Goal: Task Accomplishment & Management: Complete application form

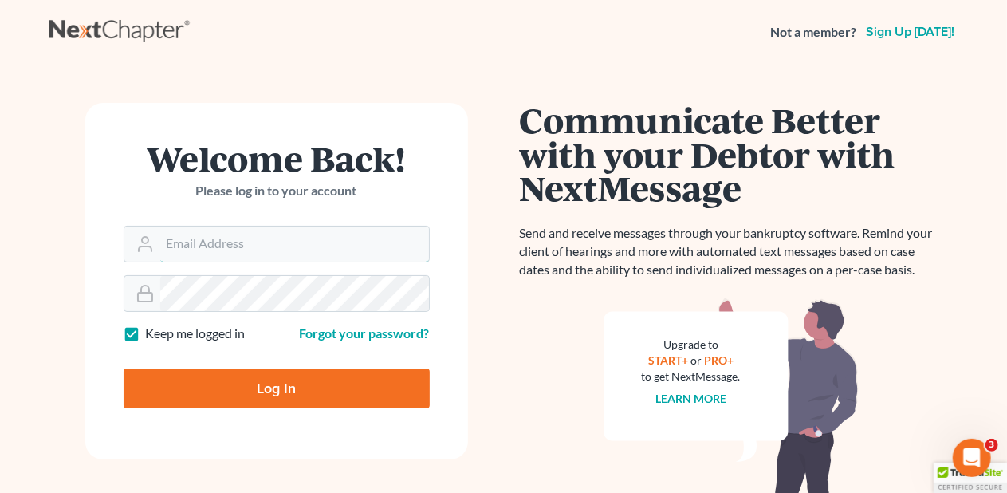
type input "[EMAIL_ADDRESS][DOMAIN_NAME]"
click at [277, 388] on input "Log In" at bounding box center [277, 388] width 306 height 40
type input "Thinking..."
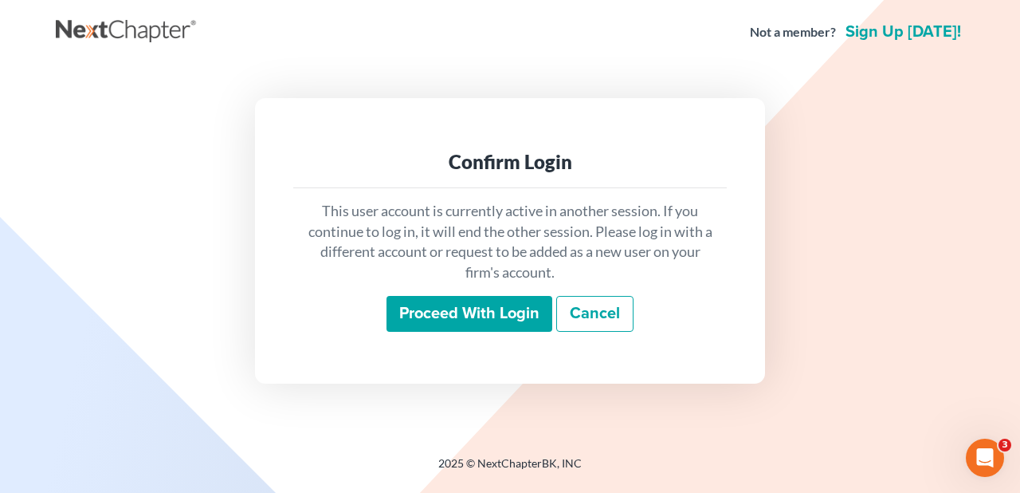
click at [458, 311] on input "Proceed with login" at bounding box center [470, 314] width 166 height 37
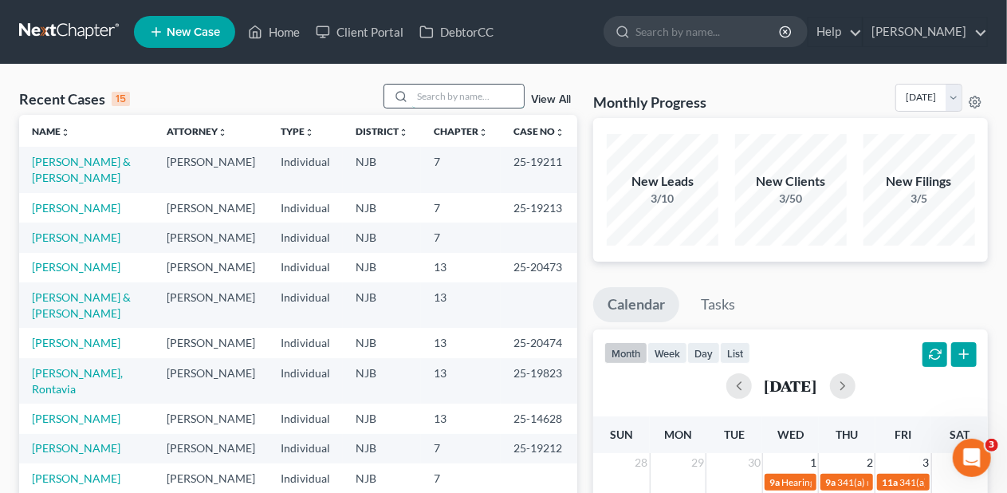
click at [439, 97] on input "search" at bounding box center [468, 96] width 112 height 23
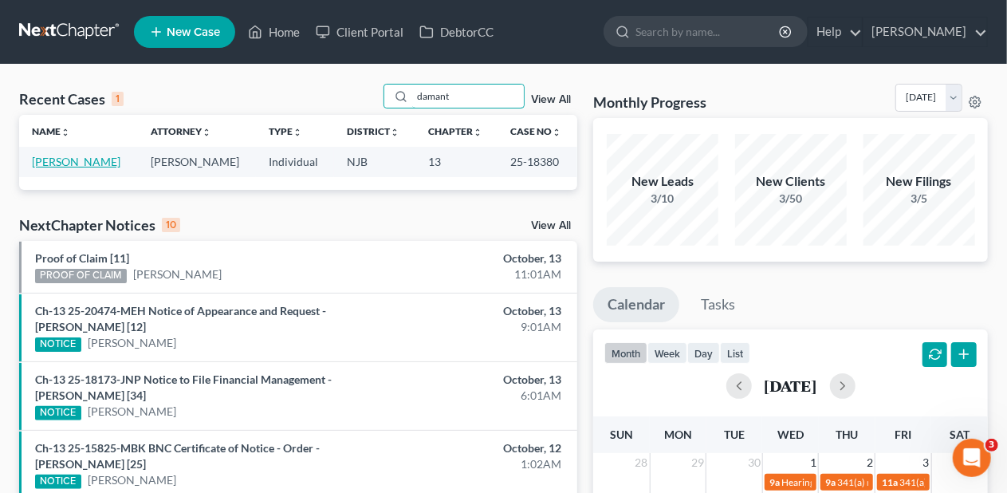
type input "damant"
click at [108, 159] on link "Damante, Christopher" at bounding box center [76, 162] width 88 height 14
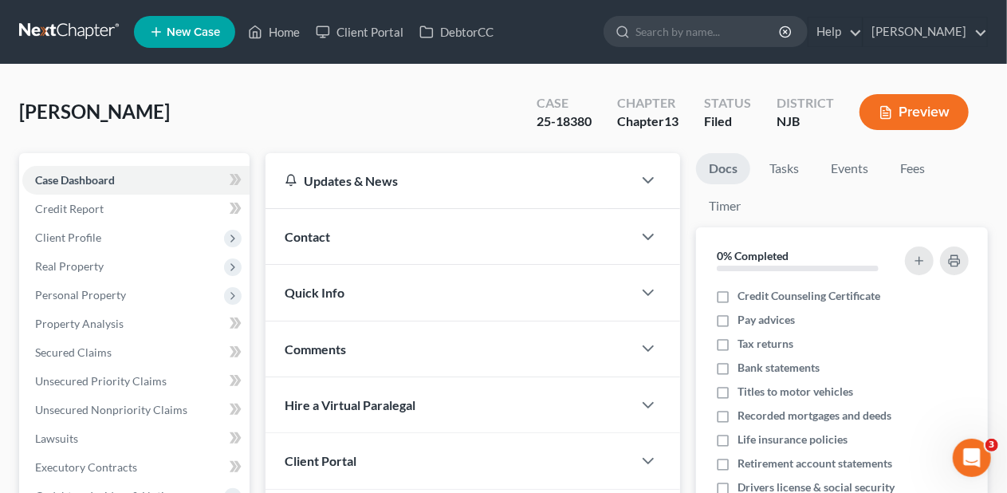
click at [257, 336] on div "Case Dashboard Payments Invoices Payments Payments Credit Report Client Profile" at bounding box center [134, 498] width 246 height 691
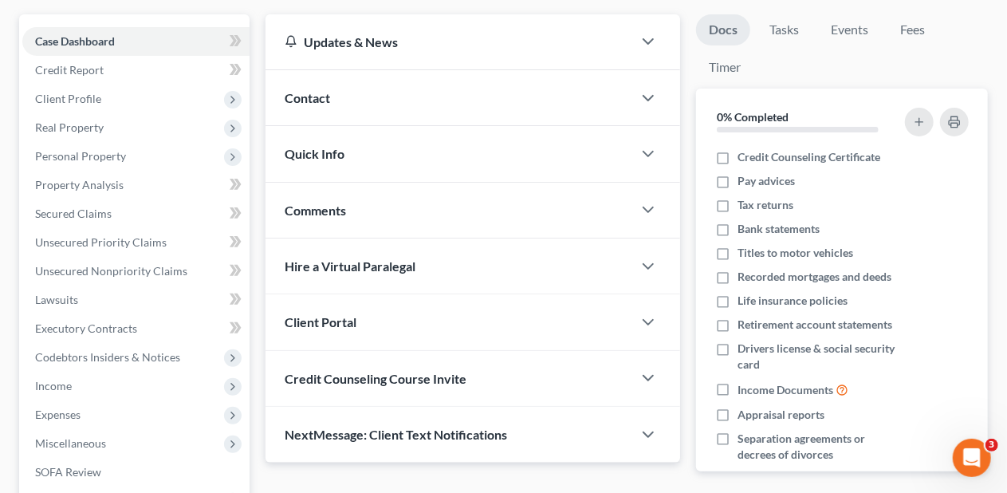
scroll to position [159, 0]
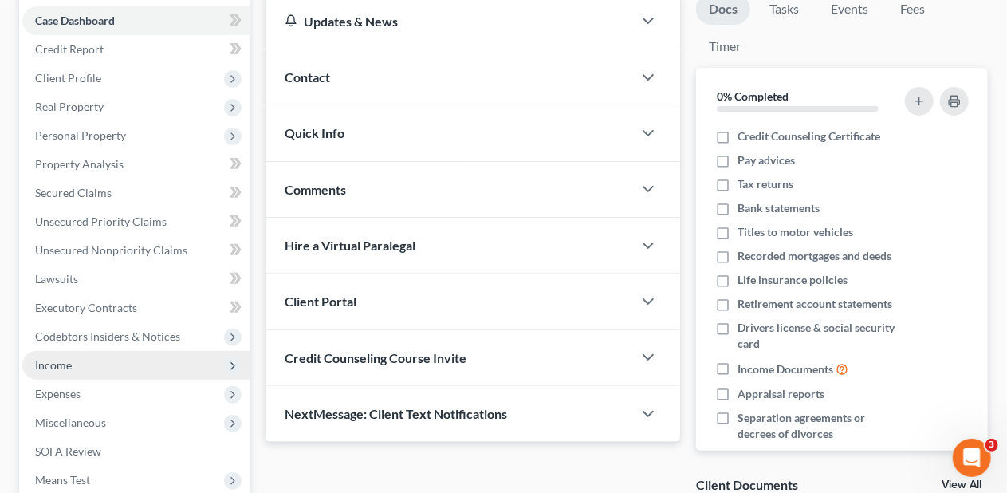
click at [140, 365] on span "Income" at bounding box center [135, 365] width 227 height 29
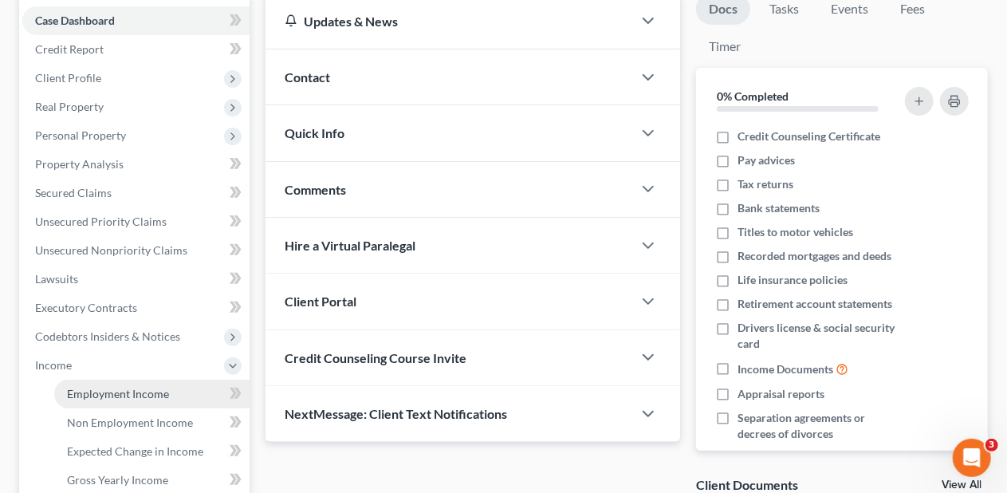
click at [164, 395] on span "Employment Income" at bounding box center [118, 394] width 102 height 14
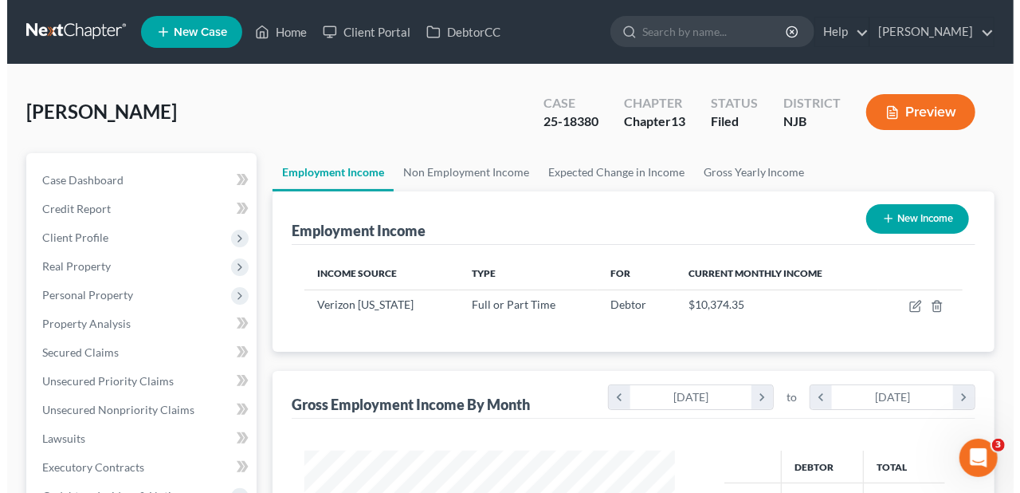
scroll to position [284, 403]
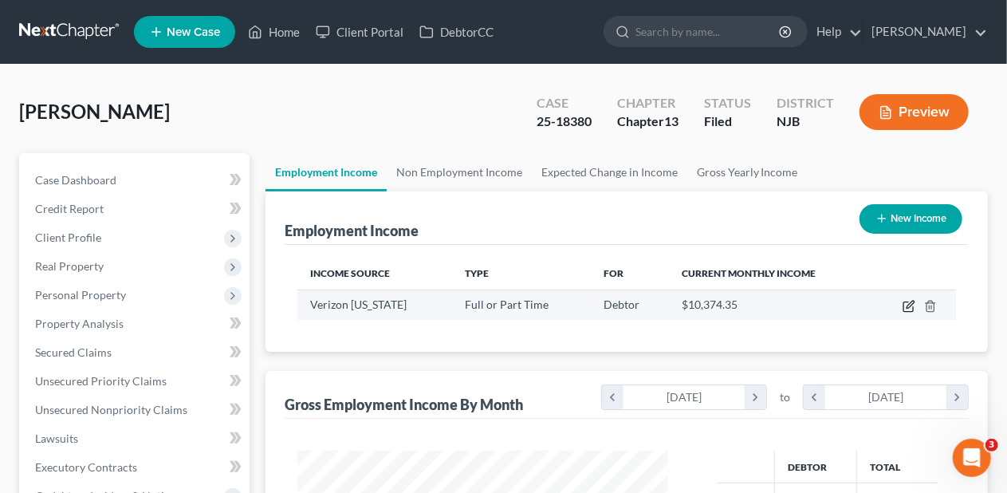
click at [906, 305] on icon "button" at bounding box center [908, 306] width 13 height 13
select select "0"
select select "33"
select select "2"
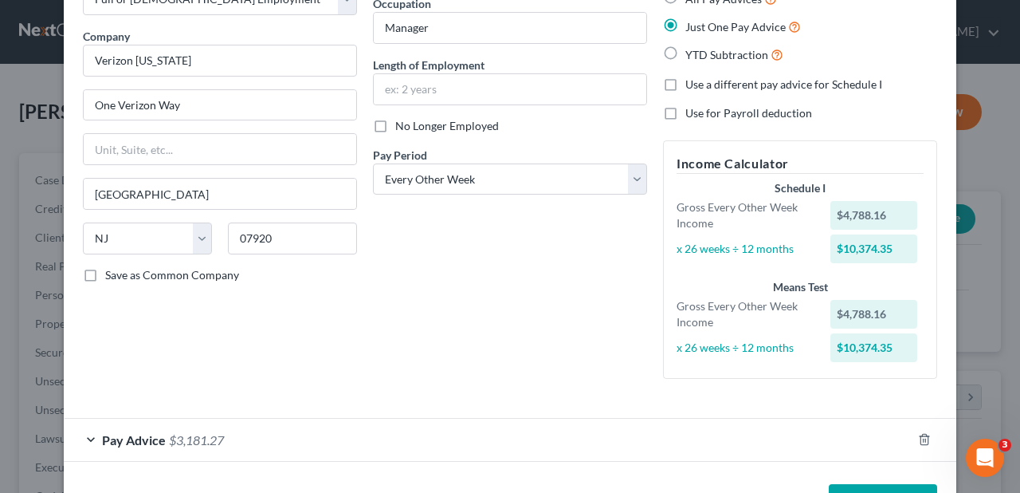
scroll to position [161, 0]
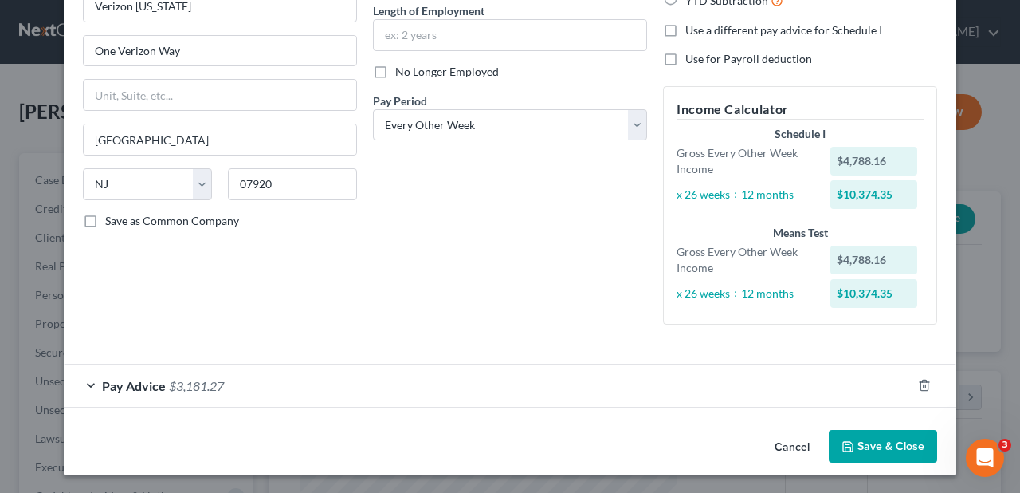
click at [263, 378] on div "Pay Advice $3,181.27" at bounding box center [488, 385] width 848 height 42
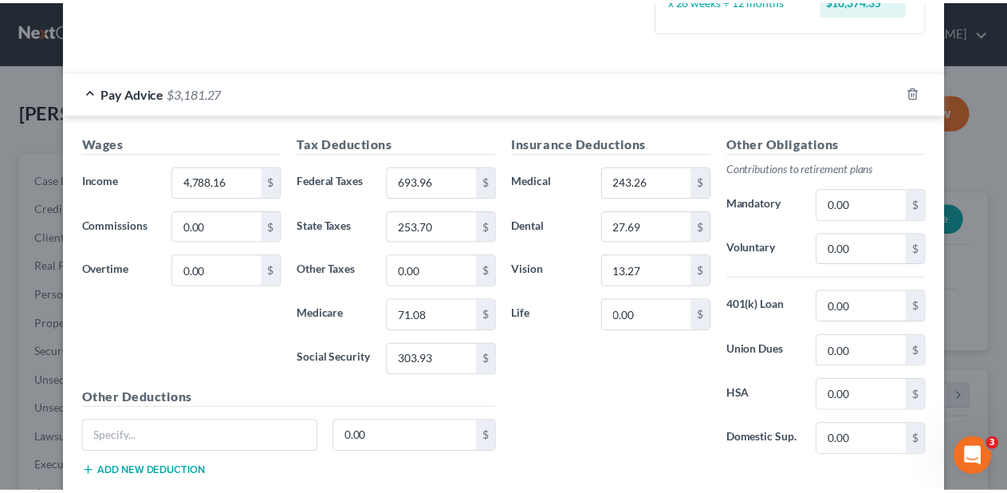
scroll to position [547, 0]
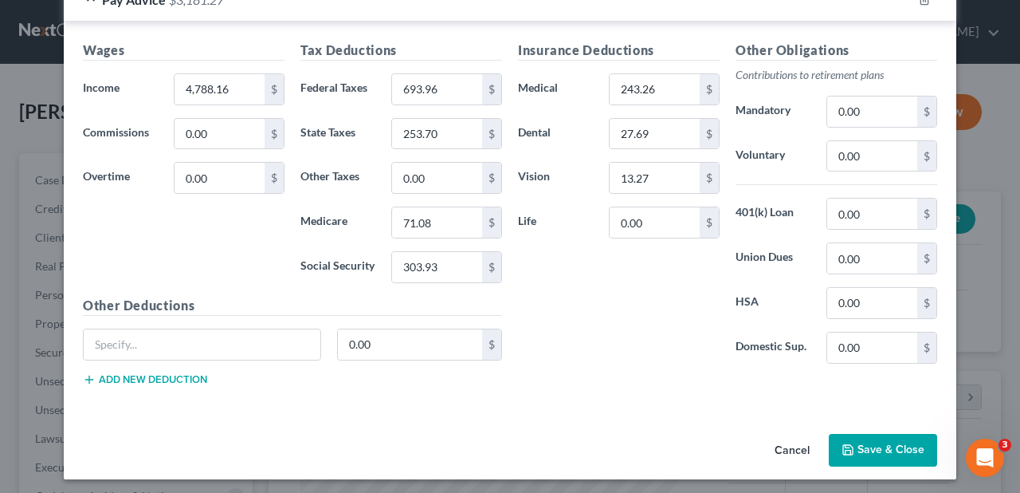
click at [859, 435] on button "Save & Close" at bounding box center [883, 450] width 108 height 33
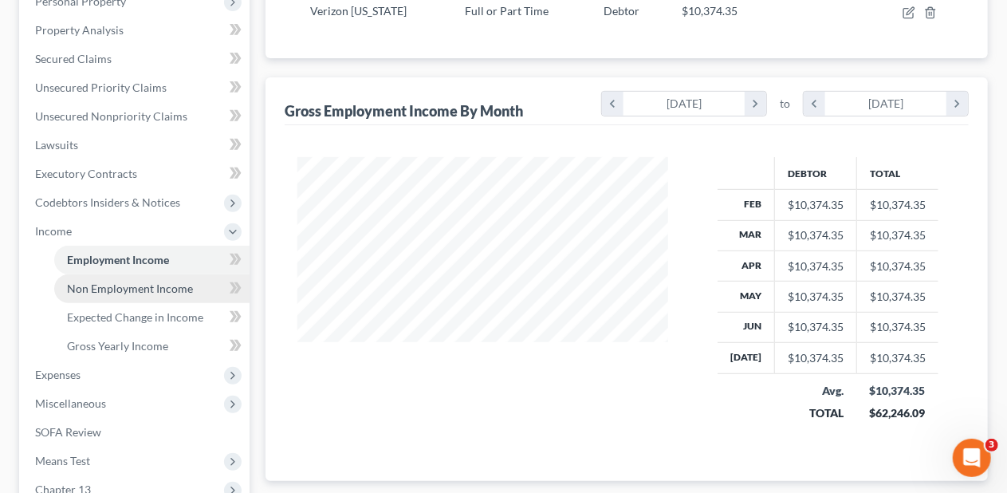
scroll to position [319, 0]
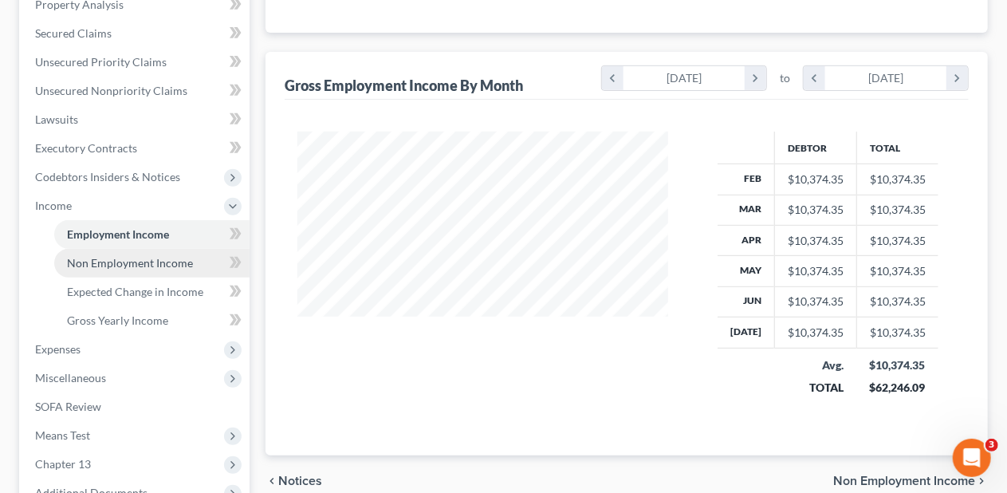
click at [144, 261] on span "Non Employment Income" at bounding box center [130, 263] width 126 height 14
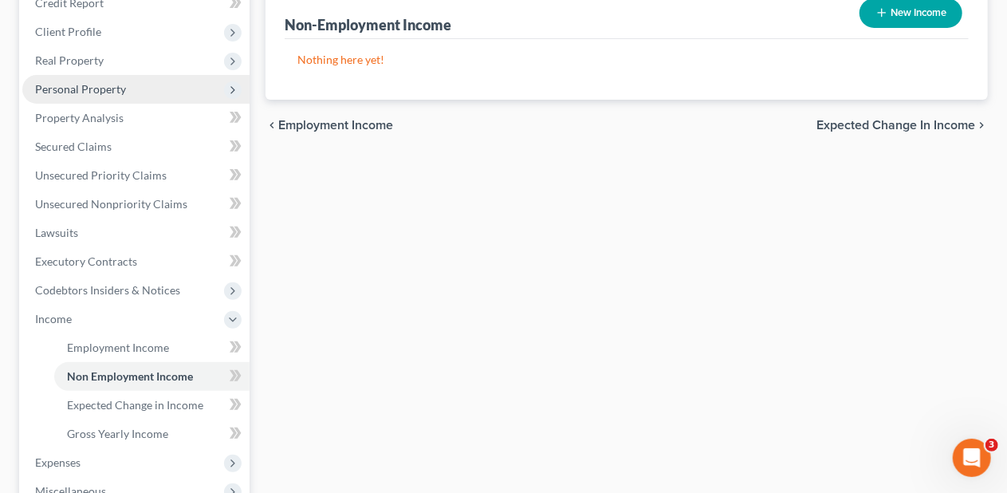
scroll to position [319, 0]
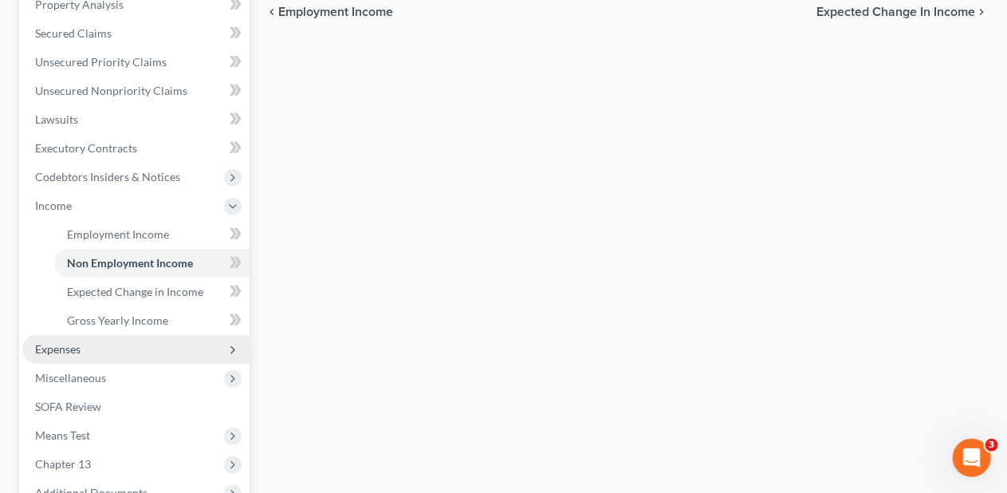
click at [77, 346] on span "Expenses" at bounding box center [57, 349] width 45 height 14
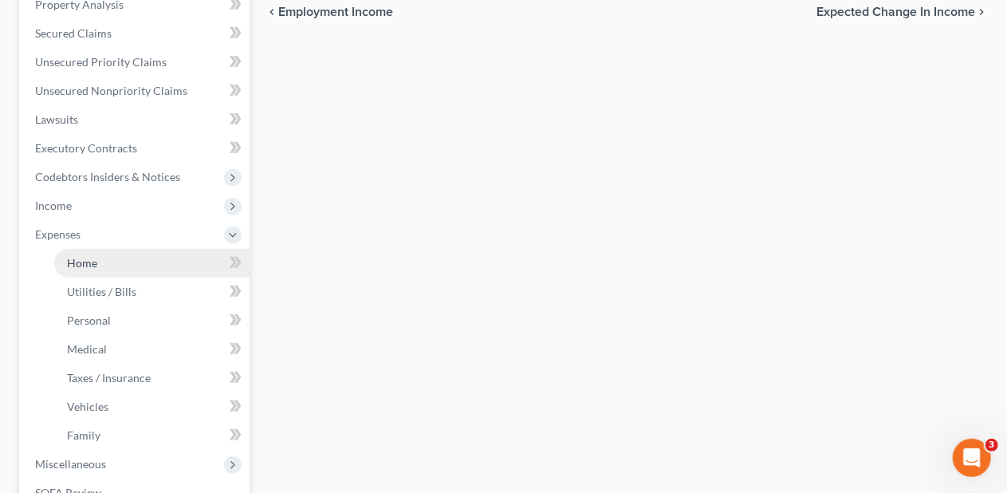
click at [135, 266] on link "Home" at bounding box center [151, 263] width 195 height 29
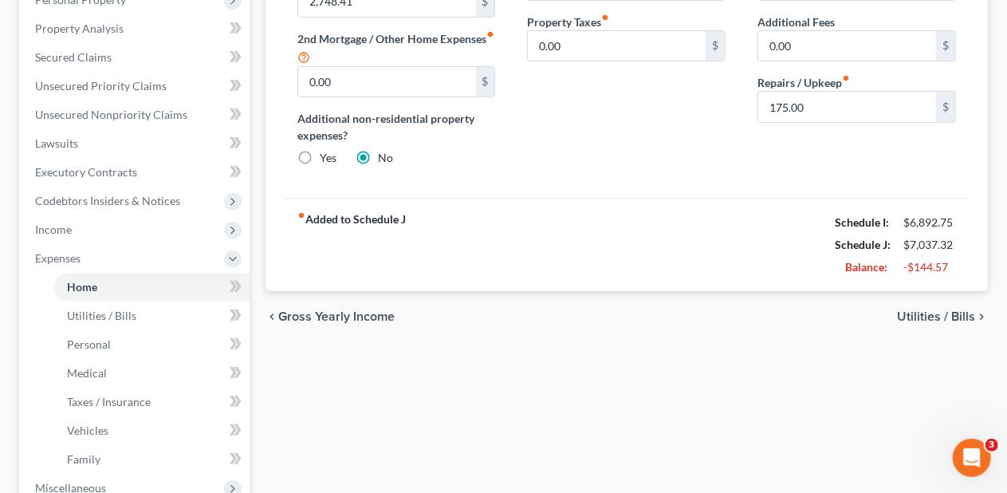
scroll to position [292, 0]
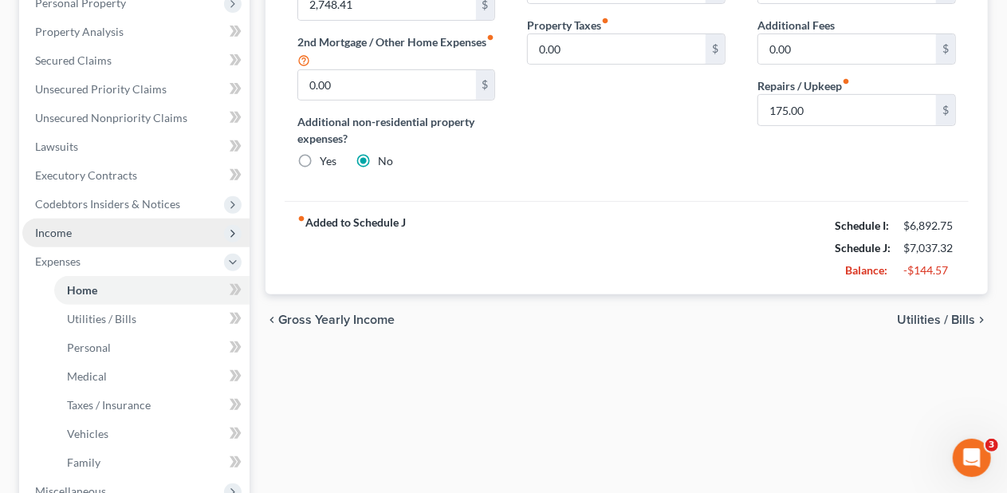
click at [152, 228] on span "Income" at bounding box center [135, 232] width 227 height 29
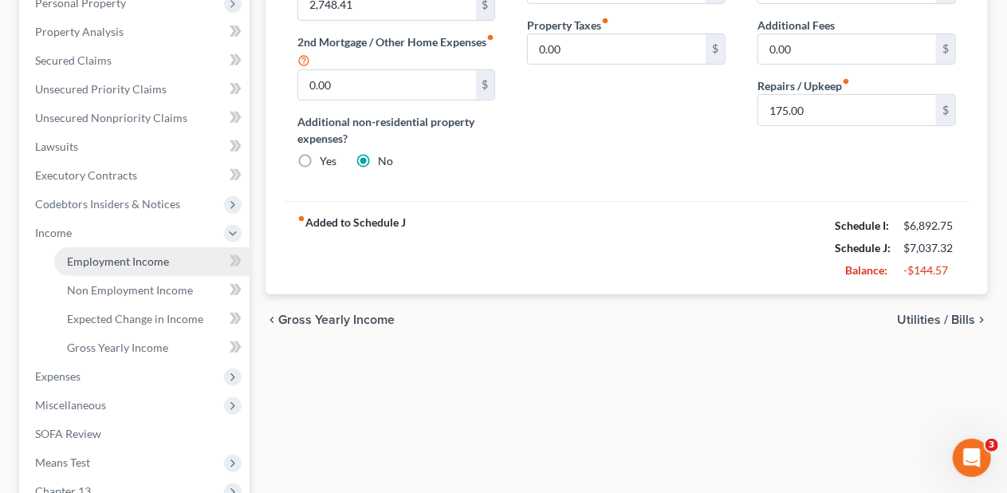
click at [172, 261] on link "Employment Income" at bounding box center [151, 261] width 195 height 29
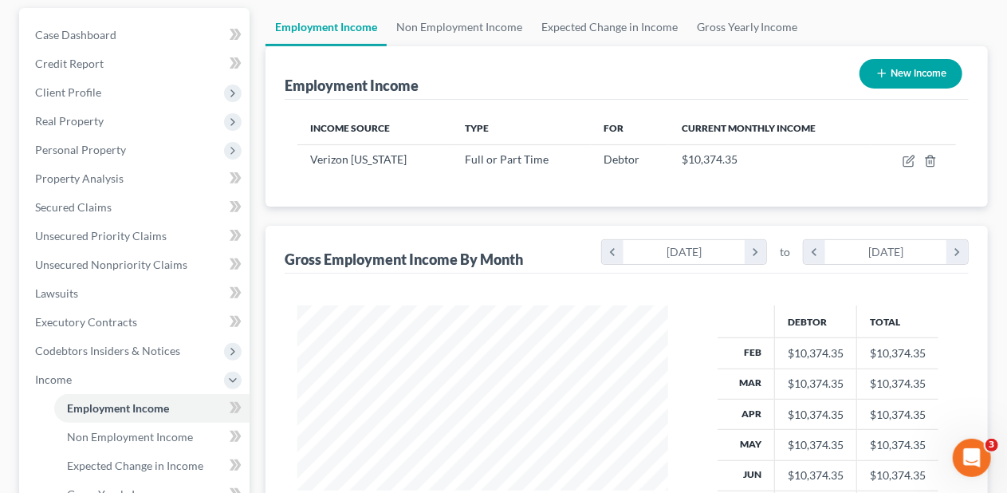
scroll to position [126, 0]
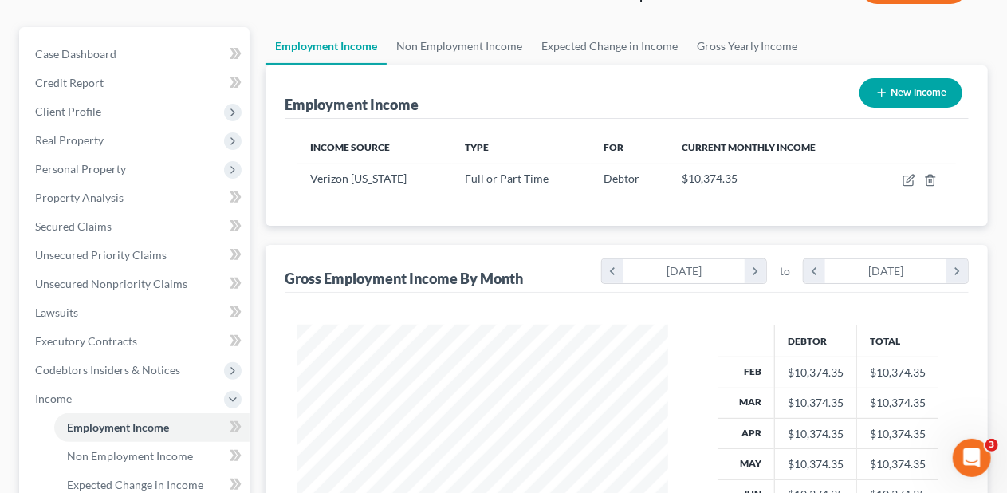
click at [258, 320] on div "Employment Income Non Employment Income Expected Change in Income Gross Yearly …" at bounding box center [627, 430] width 738 height 806
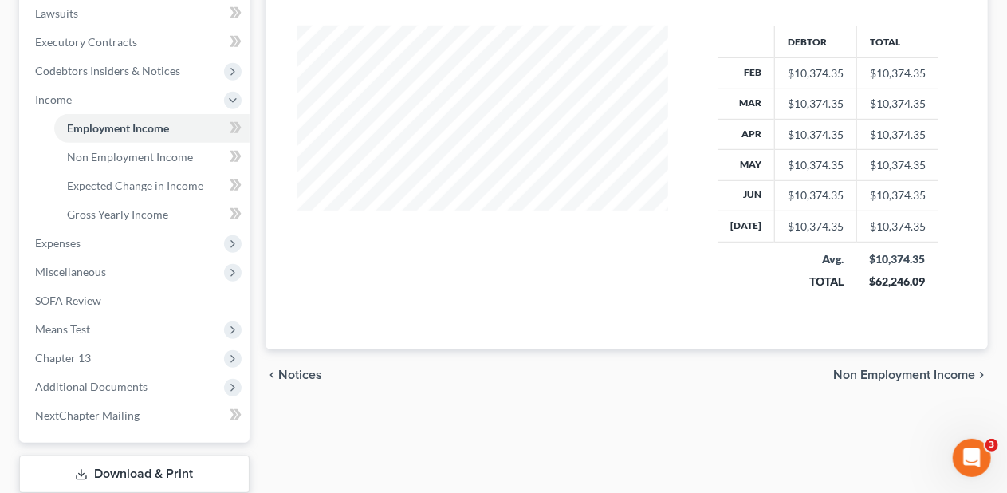
scroll to position [445, 0]
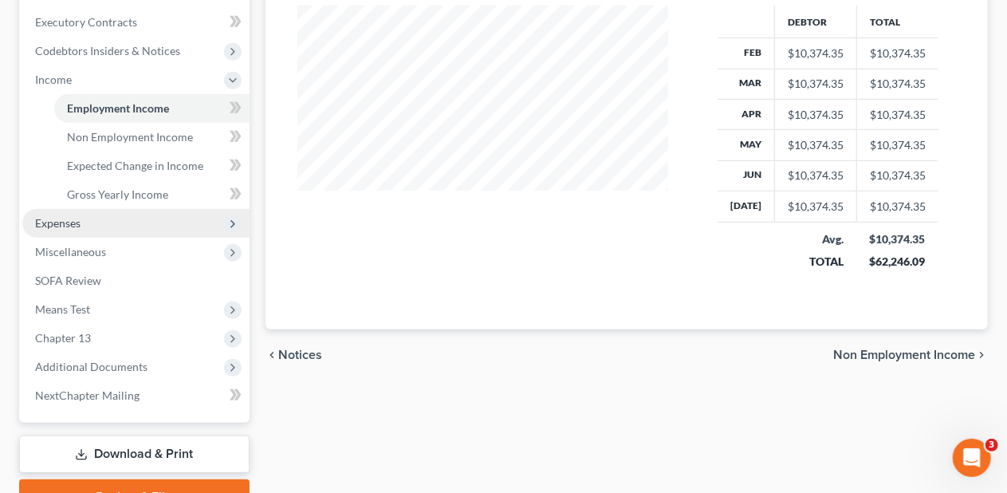
click at [136, 215] on span "Expenses" at bounding box center [135, 223] width 227 height 29
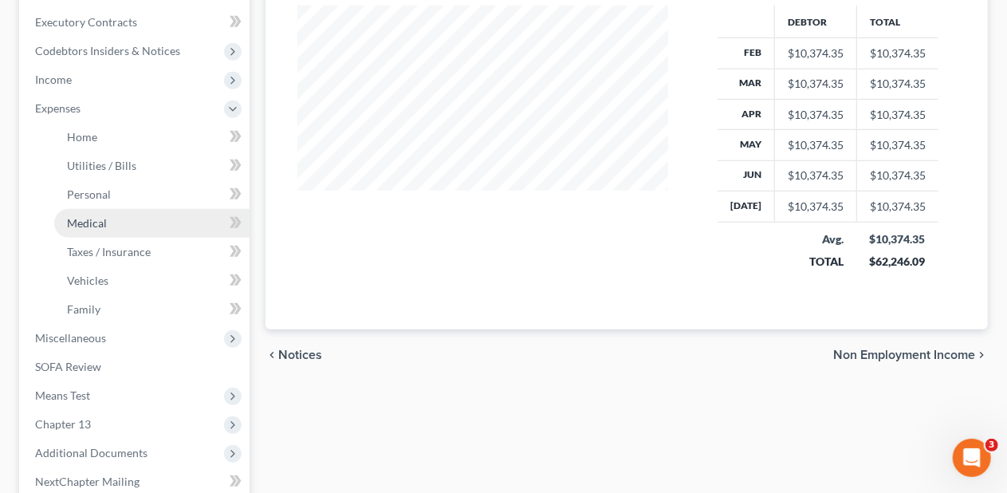
click at [137, 215] on link "Medical" at bounding box center [151, 223] width 195 height 29
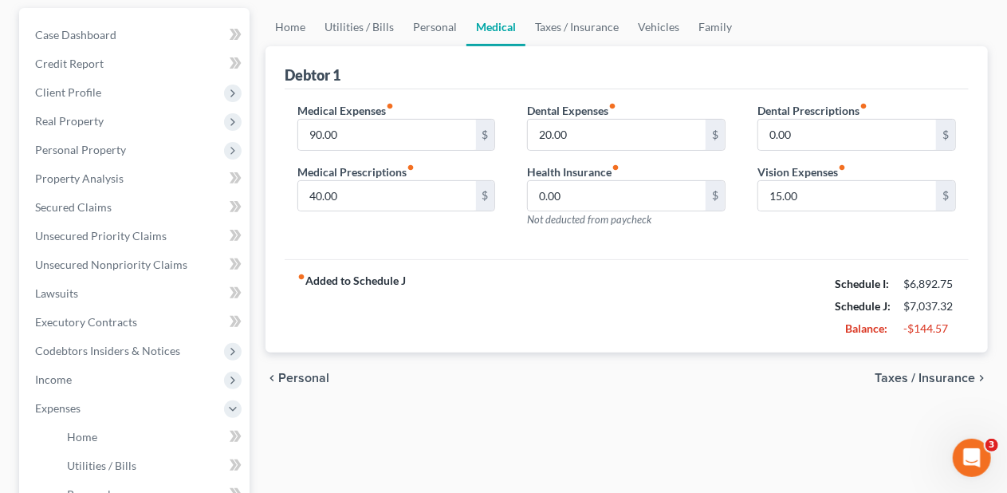
scroll to position [239, 0]
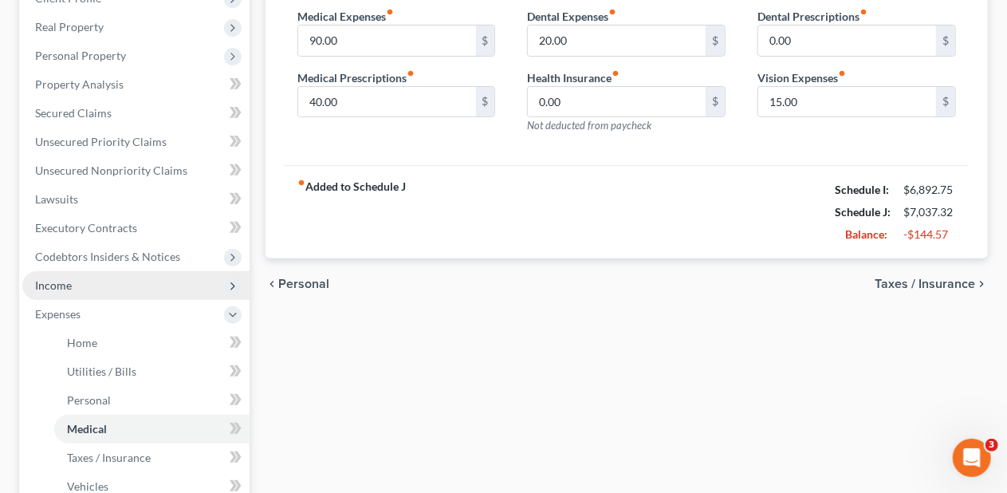
click at [170, 281] on span "Income" at bounding box center [135, 285] width 227 height 29
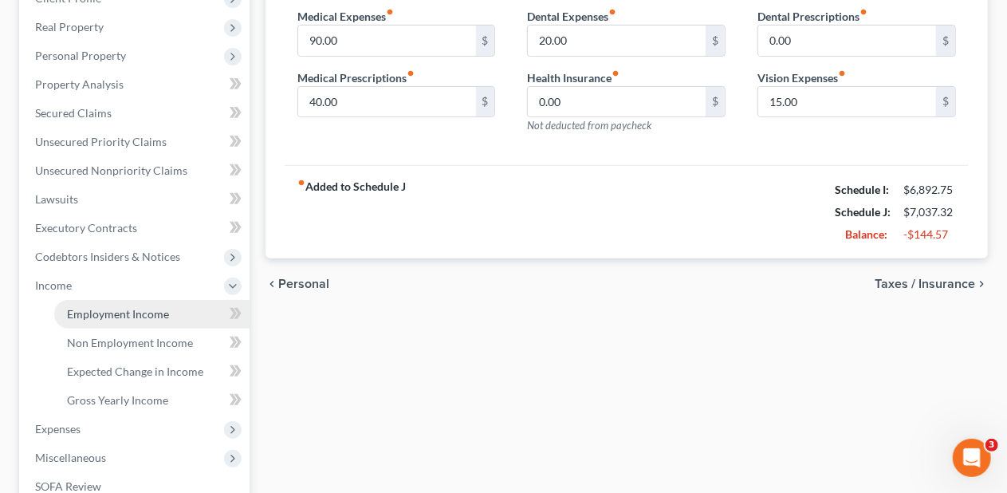
click at [171, 313] on link "Employment Income" at bounding box center [151, 314] width 195 height 29
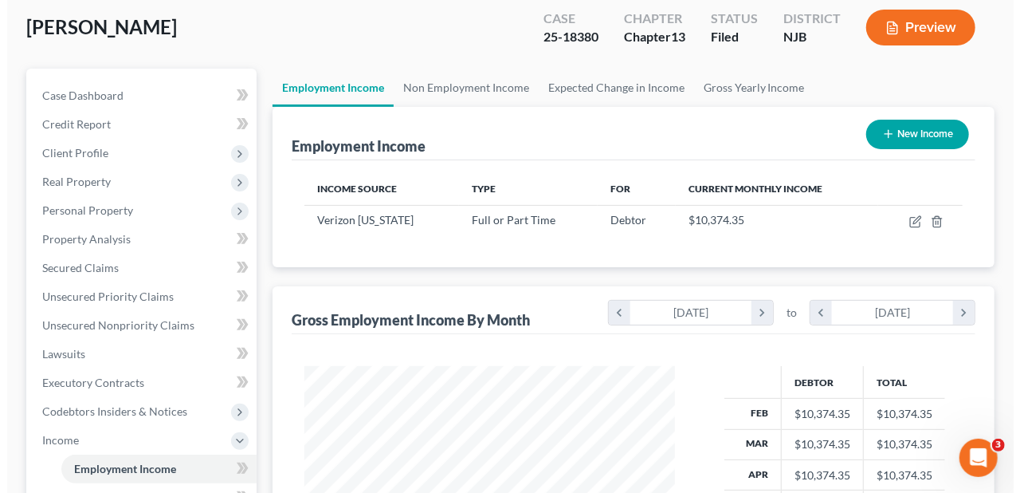
scroll to position [46, 0]
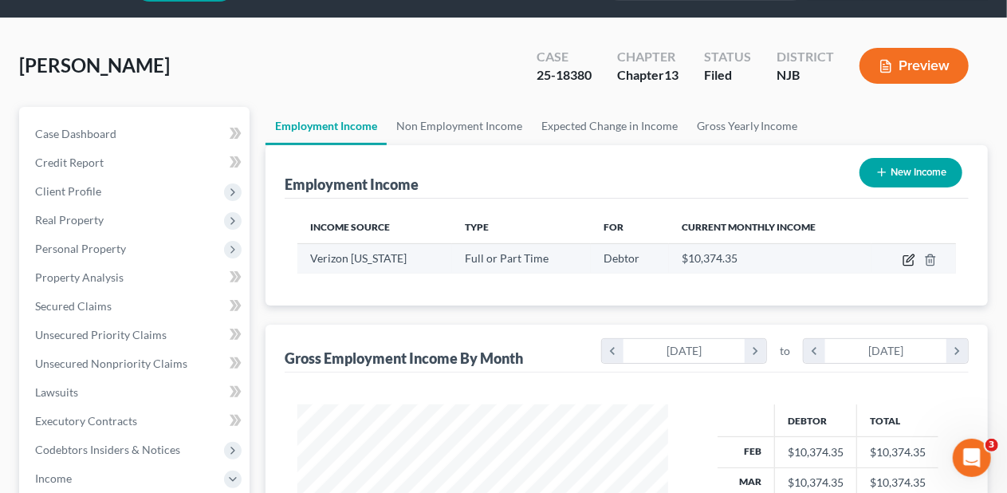
click at [909, 256] on icon "button" at bounding box center [909, 257] width 7 height 7
select select "0"
select select "33"
select select "2"
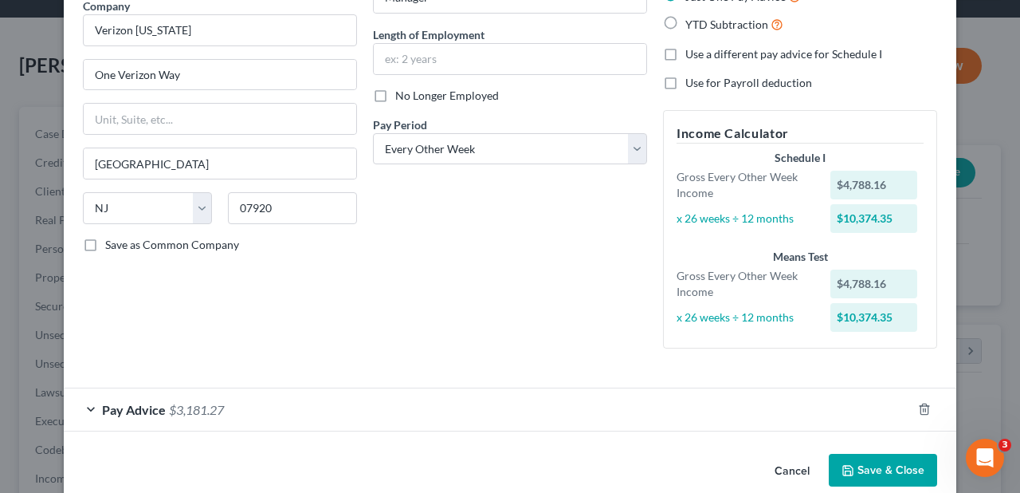
scroll to position [161, 0]
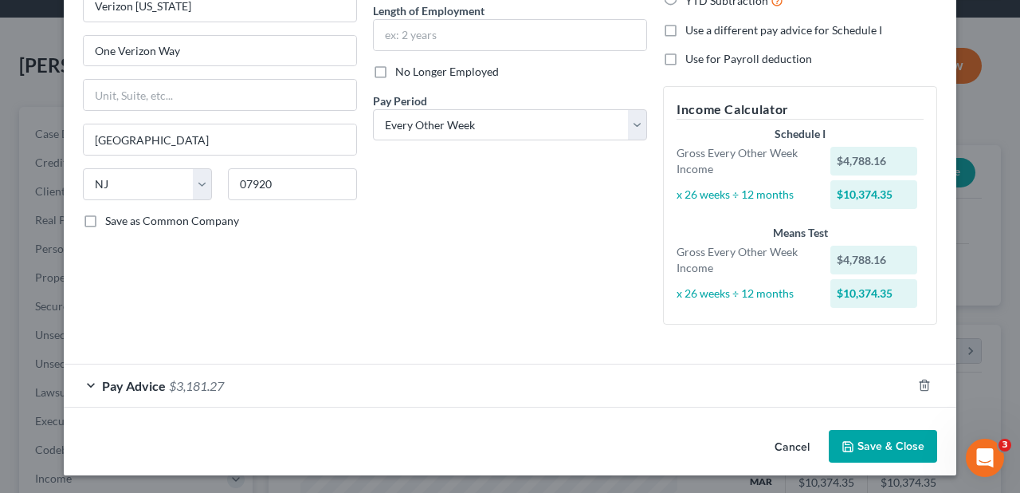
click at [286, 381] on div "Pay Advice $3,181.27" at bounding box center [488, 385] width 848 height 42
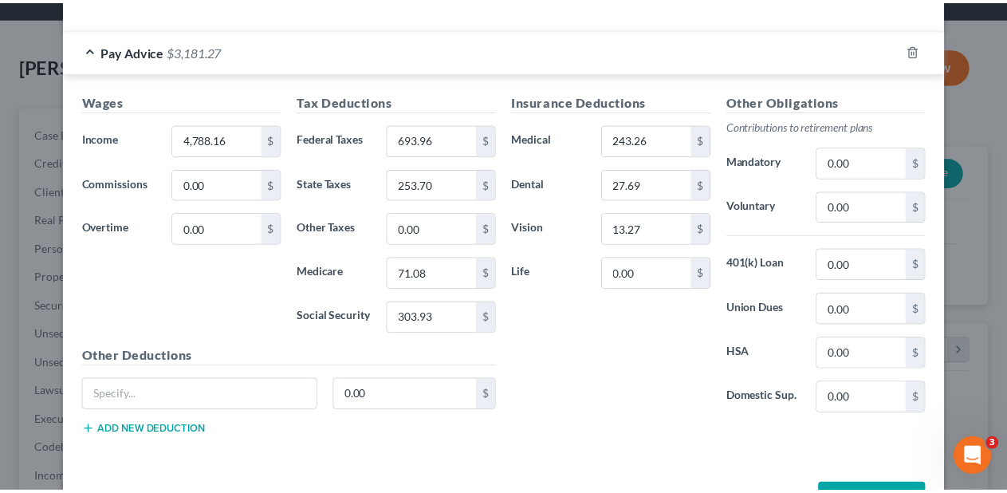
scroll to position [547, 0]
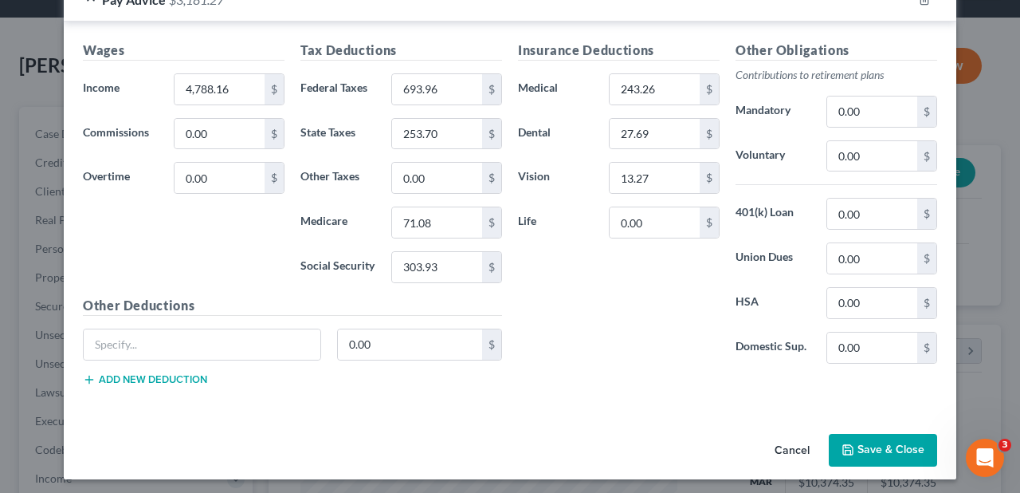
click at [889, 440] on button "Save & Close" at bounding box center [883, 450] width 108 height 33
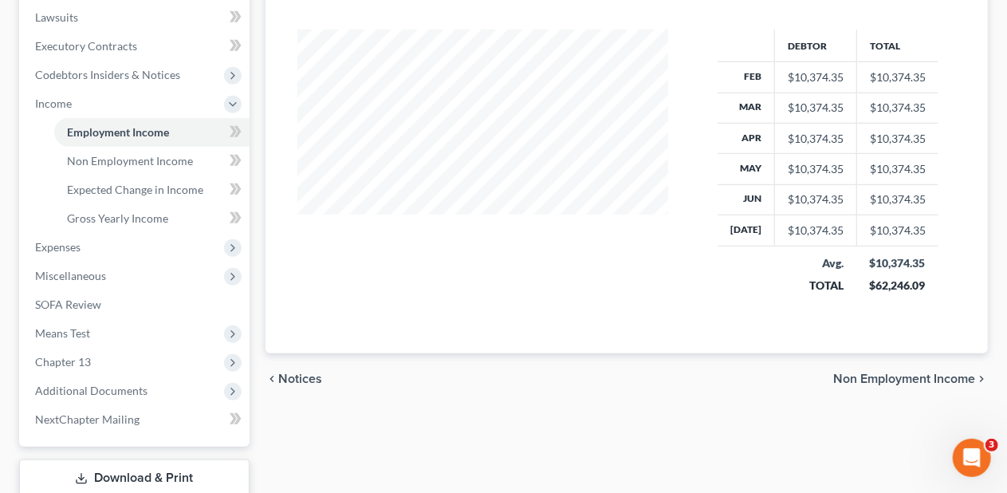
scroll to position [445, 0]
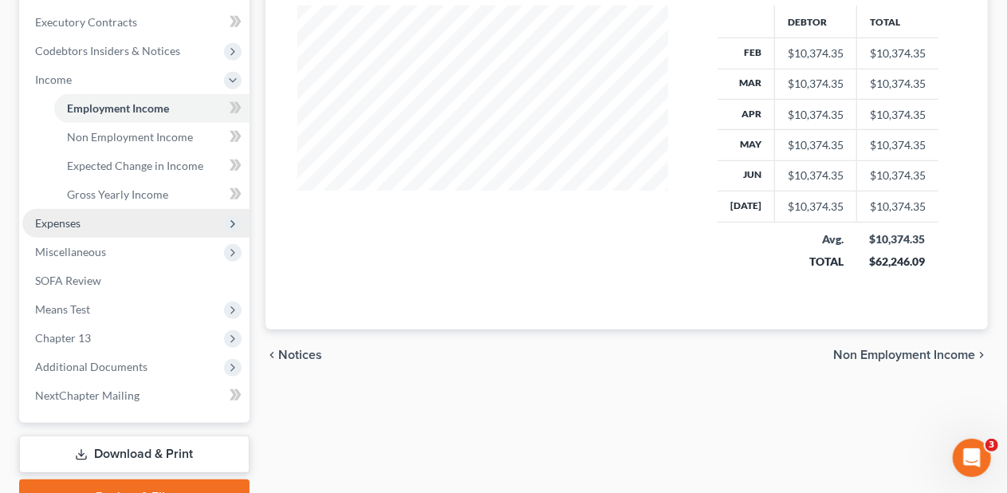
click at [163, 222] on span "Expenses" at bounding box center [135, 223] width 227 height 29
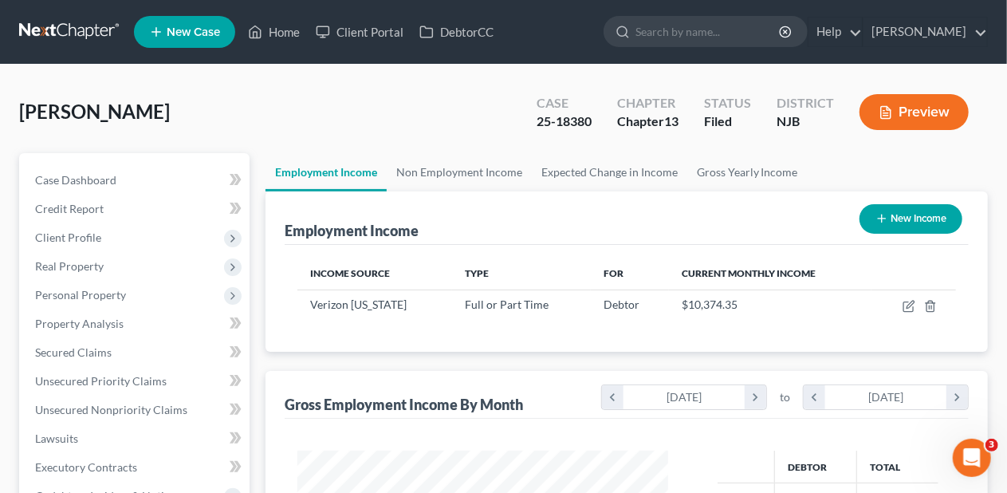
scroll to position [0, 0]
click at [171, 241] on span "Client Profile" at bounding box center [135, 237] width 227 height 29
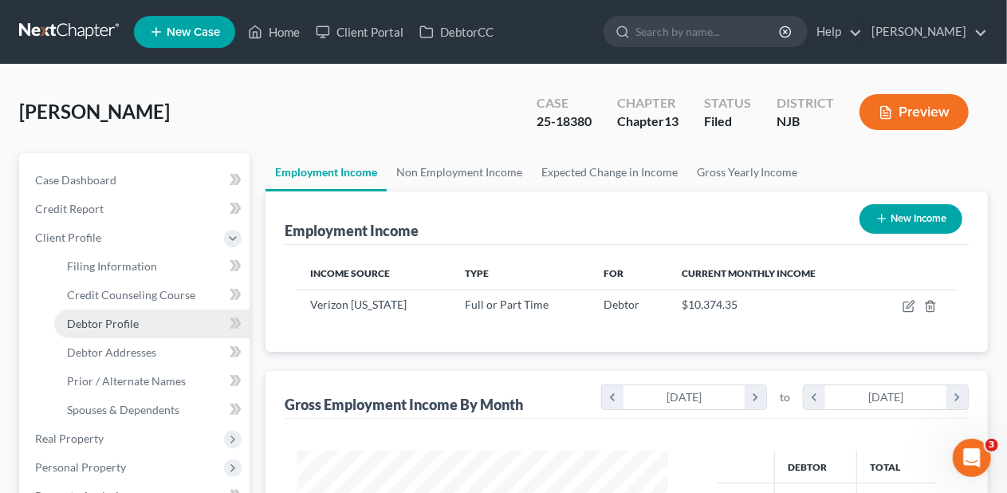
click at [176, 319] on link "Debtor Profile" at bounding box center [151, 323] width 195 height 29
select select "0"
select select "2"
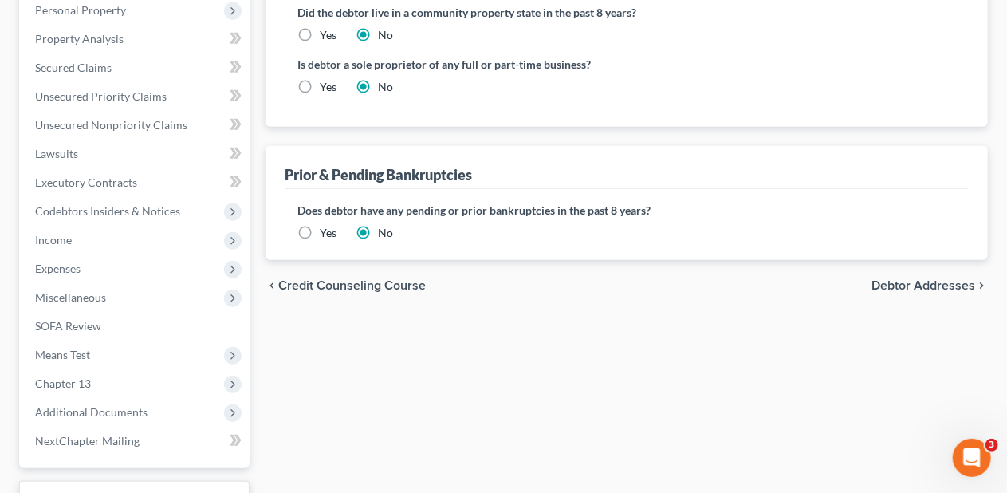
scroll to position [502, 0]
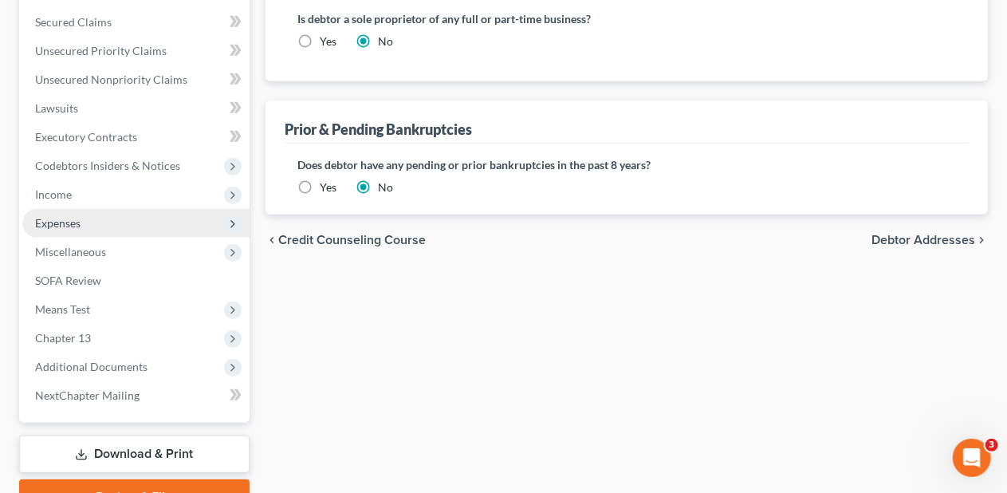
click at [173, 219] on span "Expenses" at bounding box center [135, 223] width 227 height 29
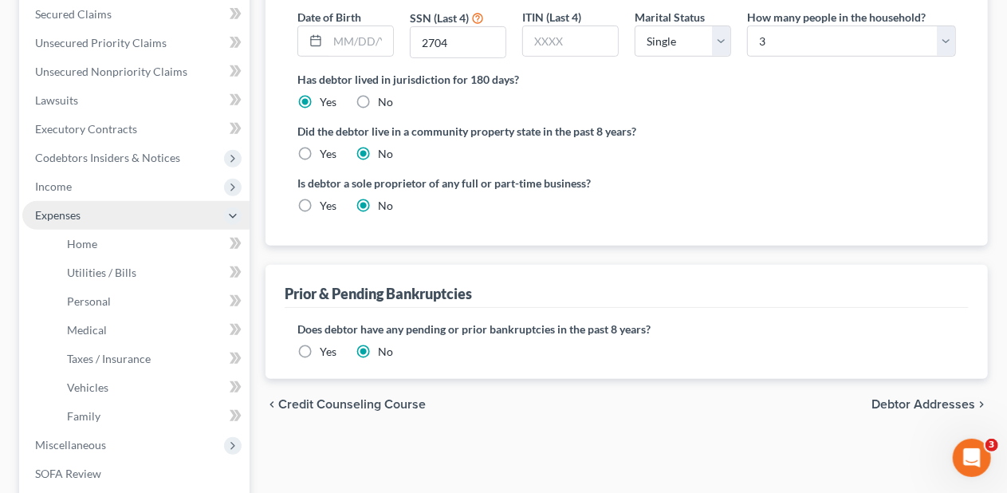
scroll to position [330, 0]
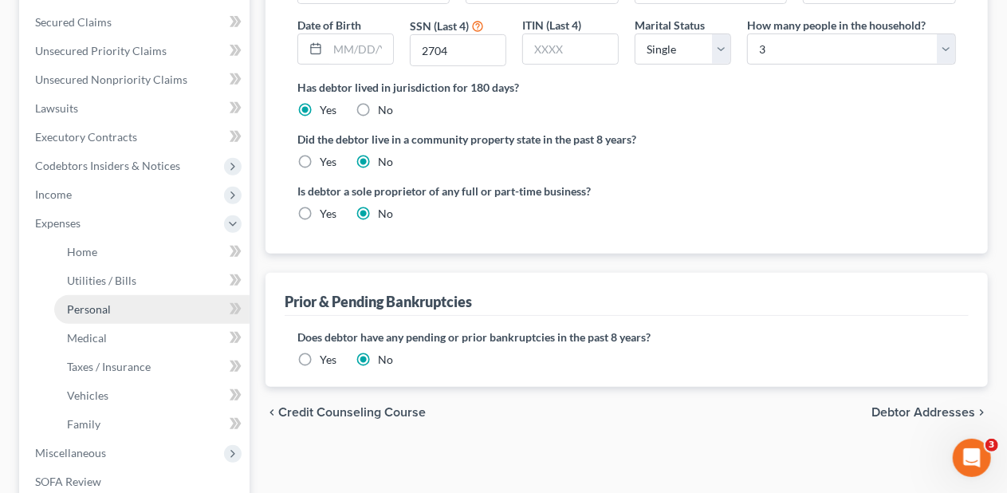
click at [179, 309] on link "Personal" at bounding box center [151, 309] width 195 height 29
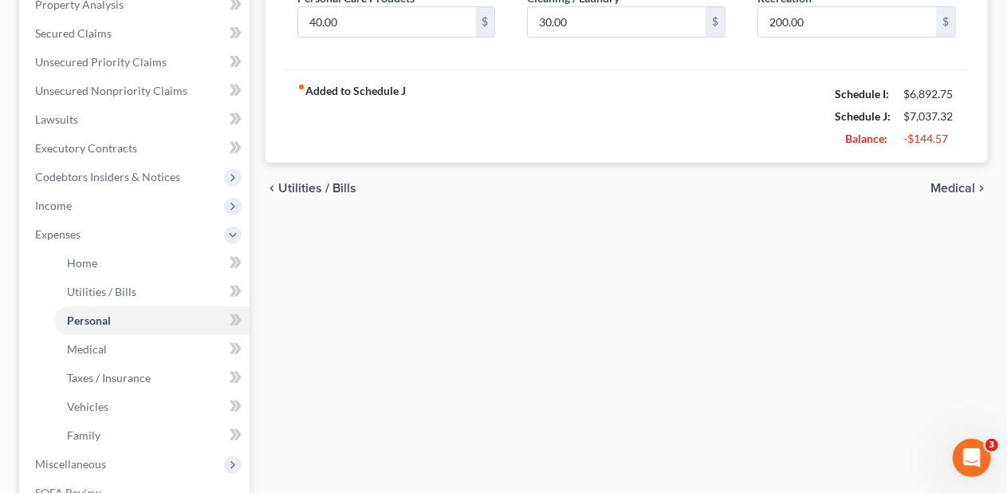
scroll to position [399, 0]
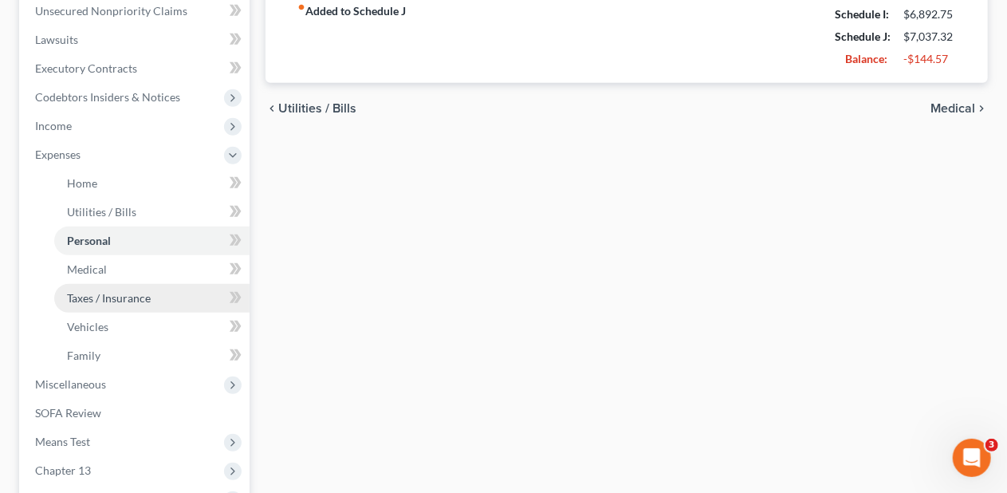
click at [140, 302] on span "Taxes / Insurance" at bounding box center [109, 298] width 84 height 14
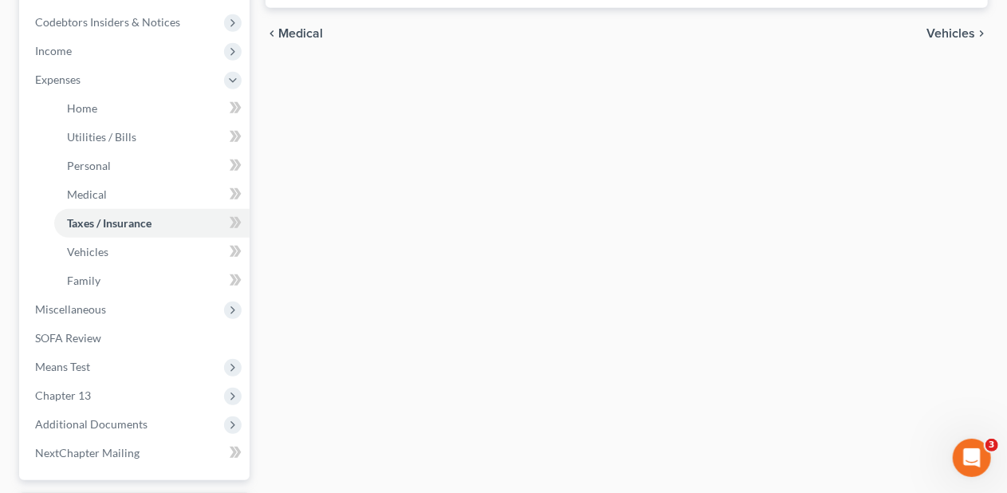
scroll to position [478, 0]
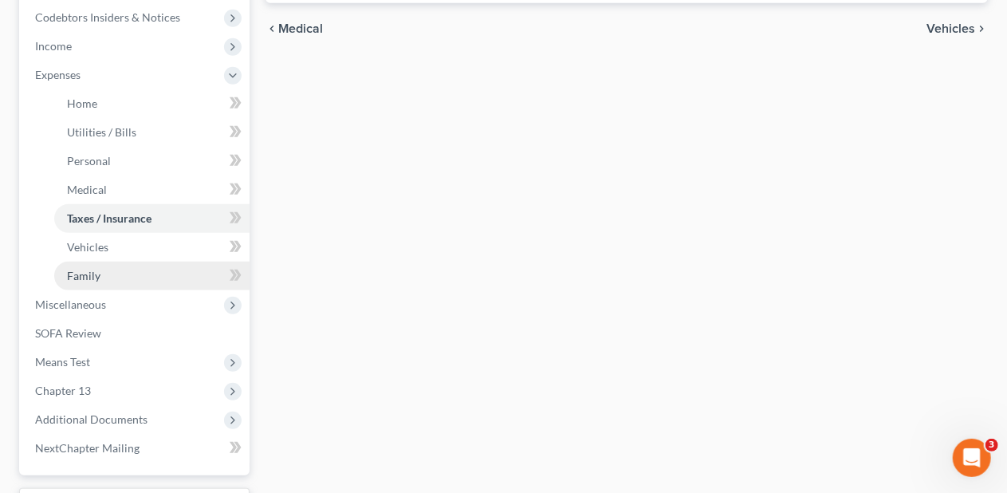
click at [159, 269] on link "Family" at bounding box center [151, 275] width 195 height 29
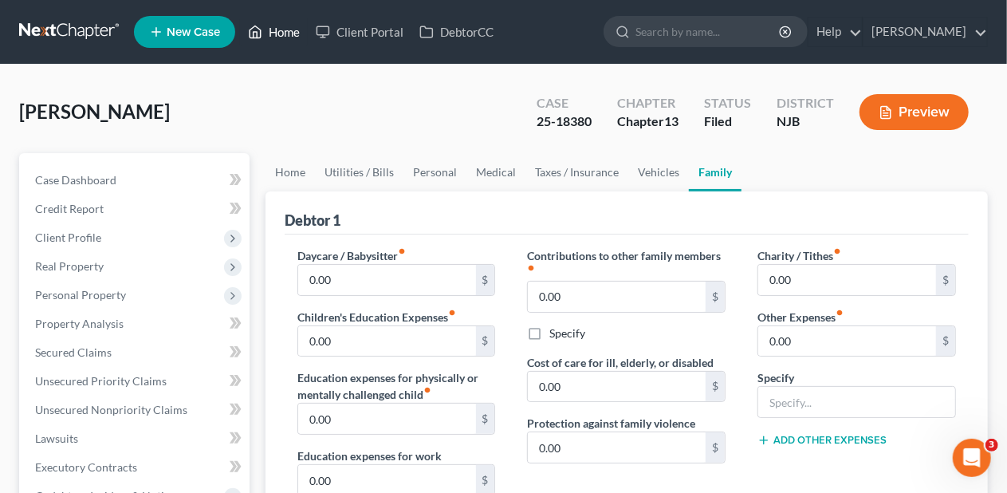
click at [286, 27] on link "Home" at bounding box center [274, 32] width 68 height 29
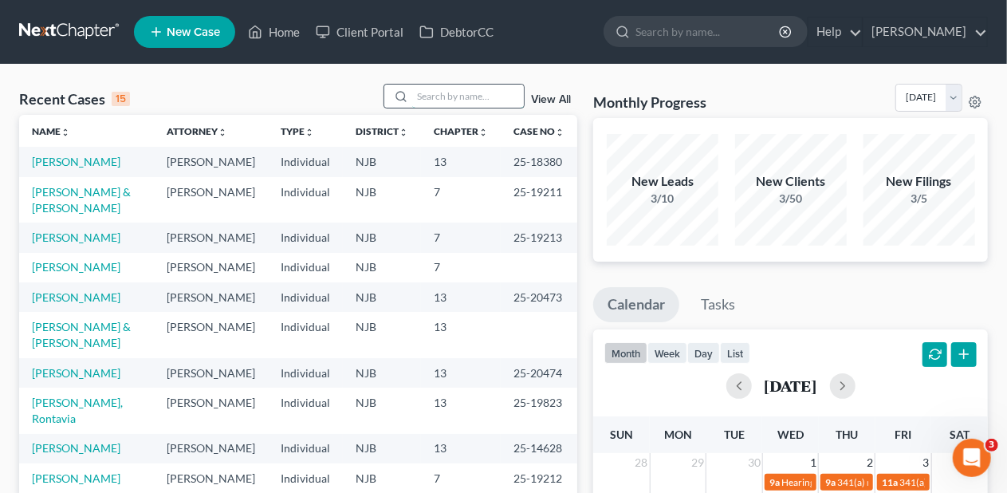
click at [449, 100] on input "search" at bounding box center [468, 96] width 112 height 23
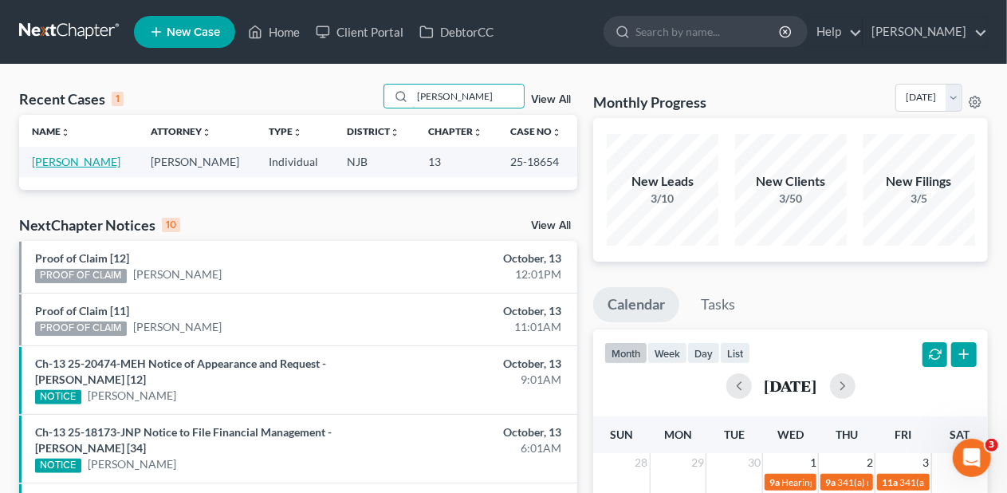
type input "mastro"
click at [98, 159] on link "Mastrocola, Domenick" at bounding box center [76, 162] width 88 height 14
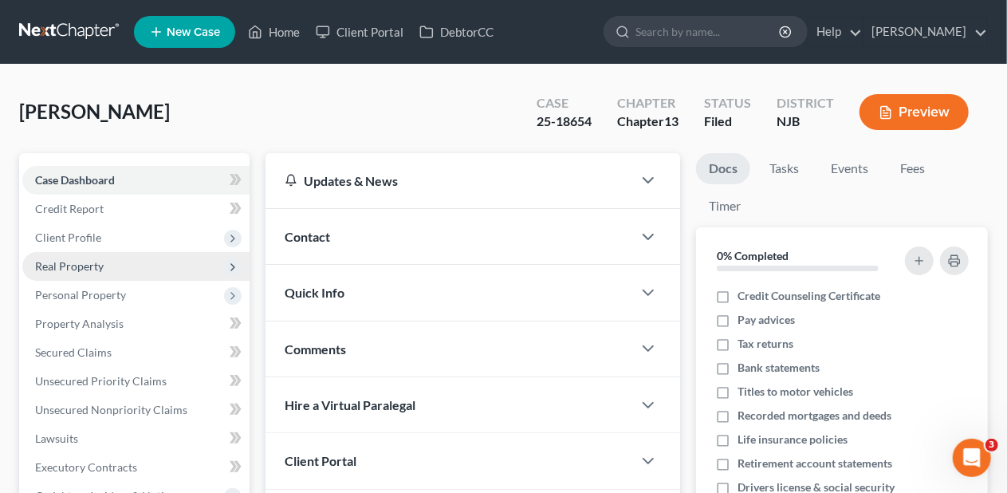
click at [142, 265] on span "Real Property" at bounding box center [135, 266] width 227 height 29
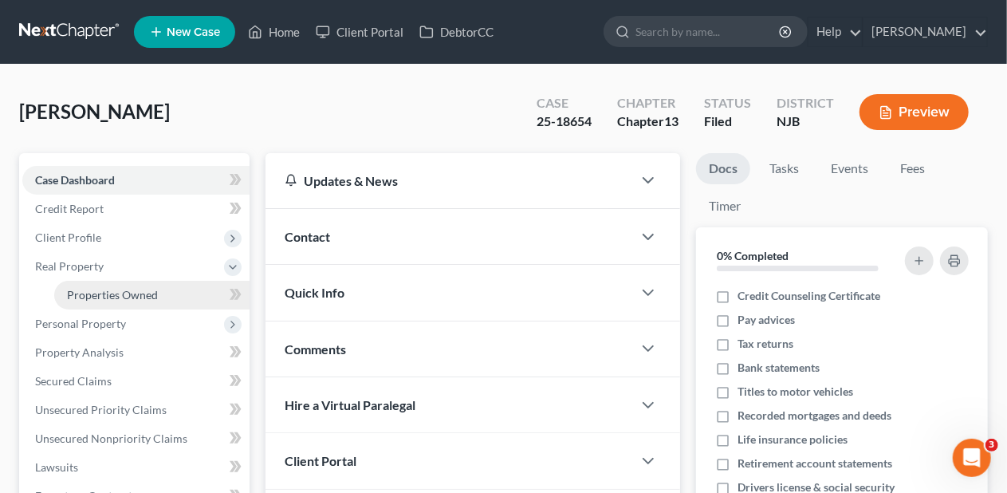
click at [144, 289] on span "Properties Owned" at bounding box center [112, 295] width 91 height 14
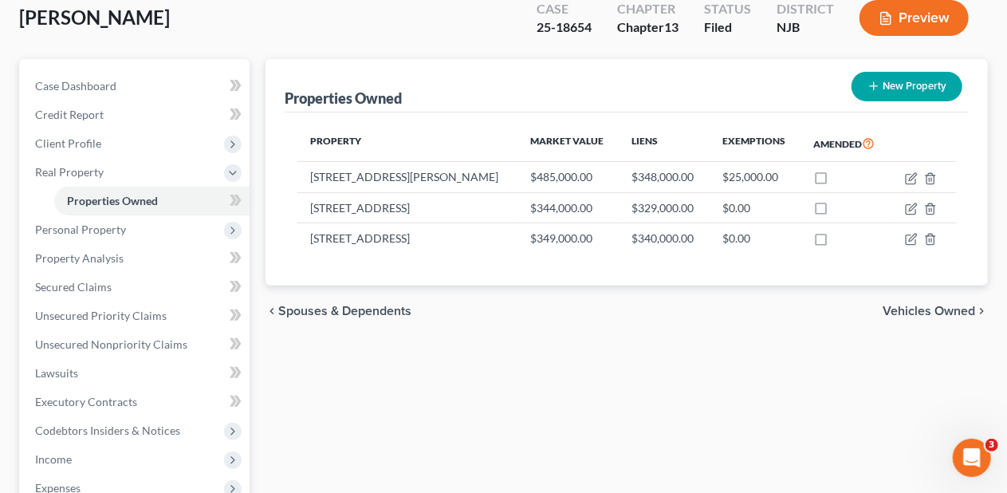
scroll to position [159, 0]
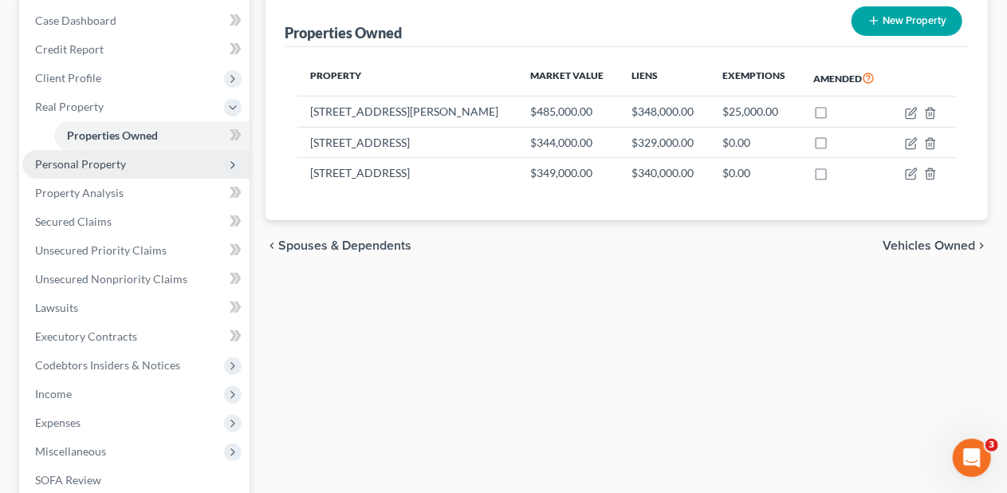
click at [131, 163] on span "Personal Property" at bounding box center [135, 164] width 227 height 29
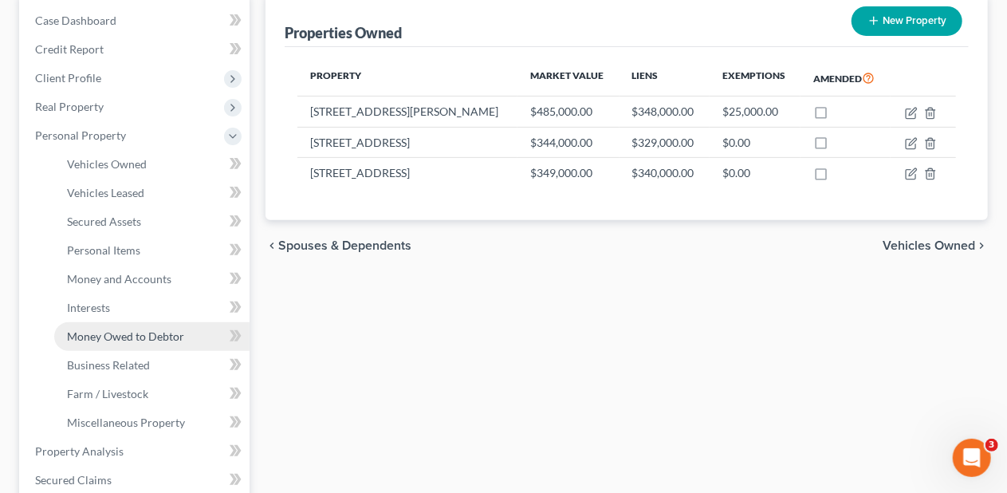
scroll to position [239, 0]
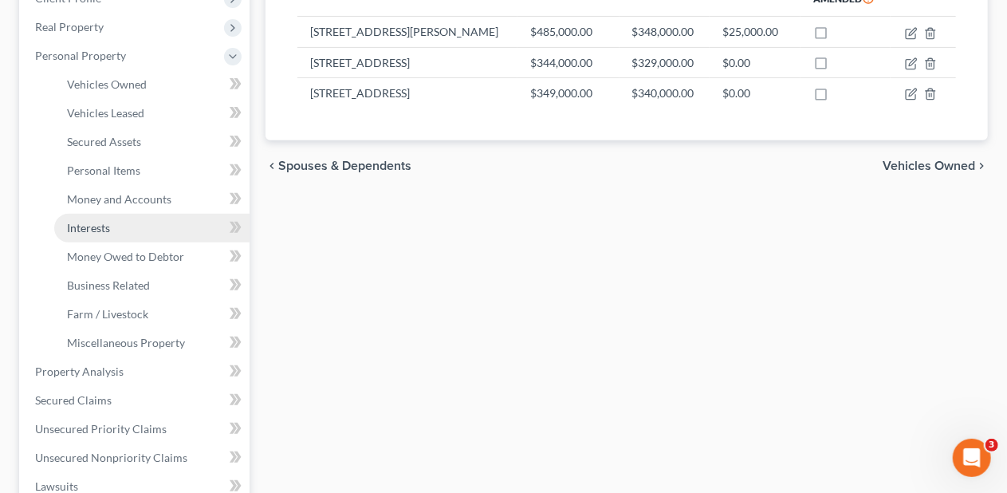
click at [140, 226] on link "Interests" at bounding box center [151, 228] width 195 height 29
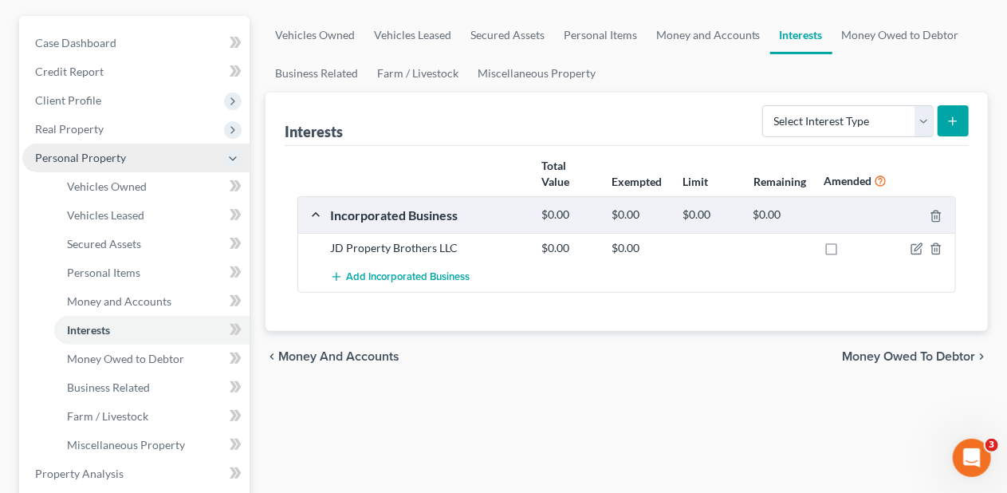
scroll to position [159, 0]
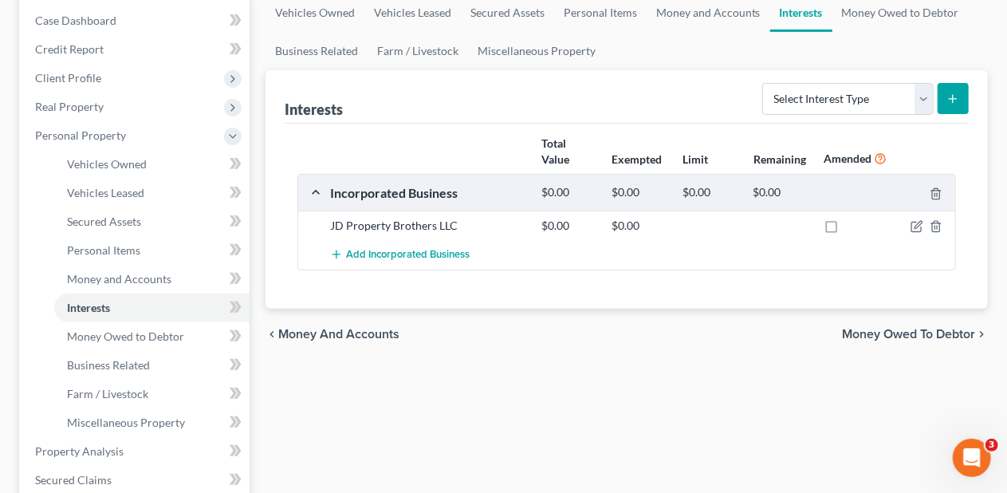
click at [252, 57] on div "Case Dashboard Payments Invoices Payments Payments Credit Report Client Profile" at bounding box center [134, 483] width 246 height 978
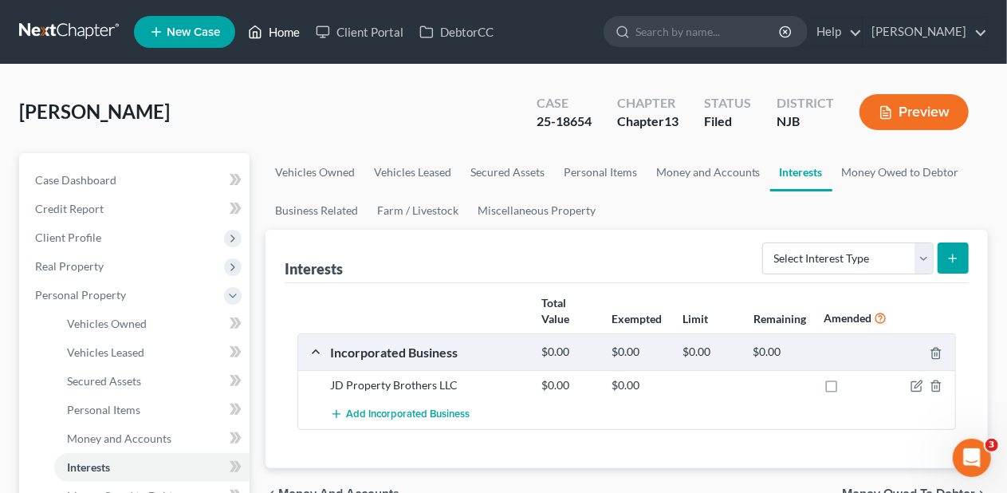
click at [284, 30] on link "Home" at bounding box center [274, 32] width 68 height 29
